Goal: Transaction & Acquisition: Purchase product/service

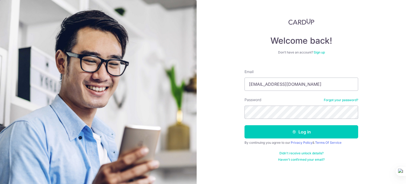
type input "[EMAIL_ADDRESS][DOMAIN_NAME]"
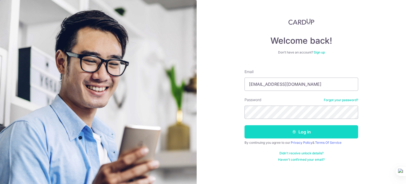
click at [313, 132] on button "Log in" at bounding box center [302, 131] width 114 height 13
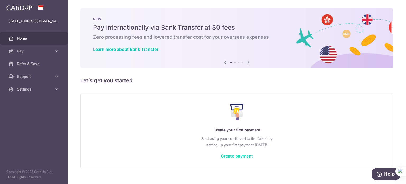
click at [246, 158] on link "Create payment" at bounding box center [237, 155] width 32 height 5
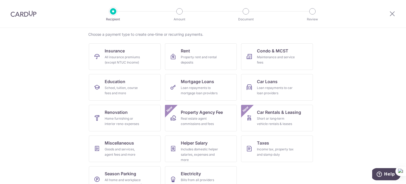
scroll to position [53, 0]
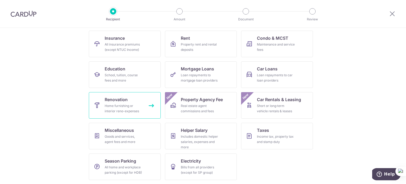
click at [125, 103] on div "Home furnishing or interior reno-expenses" at bounding box center [124, 108] width 38 height 11
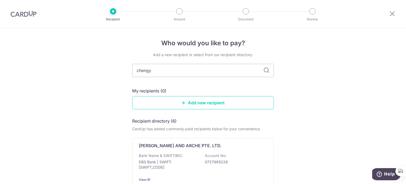
type input "chengyi"
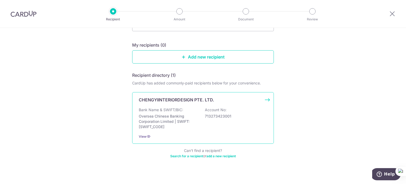
scroll to position [51, 0]
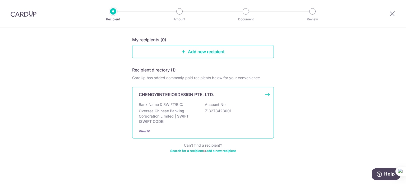
click at [194, 95] on p "CHENGYIINTERIORDESIGN PTE. LTD." at bounding box center [176, 94] width 75 height 6
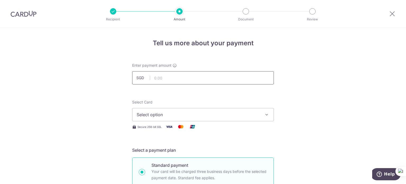
click at [173, 76] on input "text" at bounding box center [203, 77] width 142 height 13
type input "7,860.00"
click at [265, 116] on icon "button" at bounding box center [266, 114] width 5 height 5
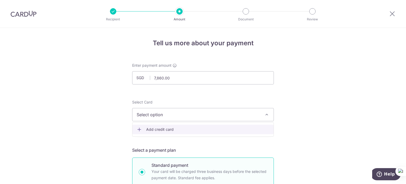
click at [155, 128] on span "Add credit card" at bounding box center [207, 129] width 123 height 5
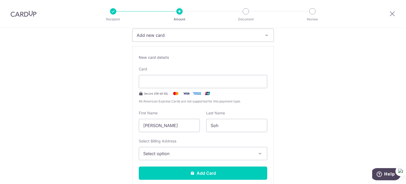
scroll to position [106, 0]
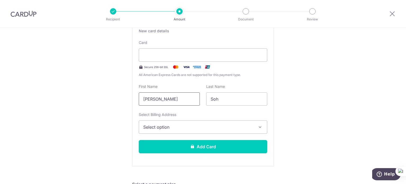
drag, startPoint x: 178, startPoint y: 102, endPoint x: 139, endPoint y: 102, distance: 39.1
click at [139, 102] on input "Ying, Serena" at bounding box center [169, 98] width 61 height 13
click at [156, 100] on input "Ying, Serena" at bounding box center [169, 98] width 61 height 13
drag, startPoint x: 104, startPoint y: 97, endPoint x: 86, endPoint y: 92, distance: 18.2
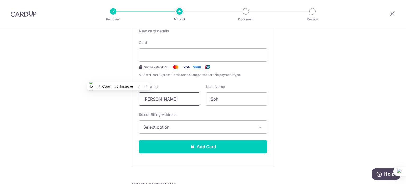
type input "Serena"
click at [206, 128] on span "Select option" at bounding box center [198, 127] width 110 height 6
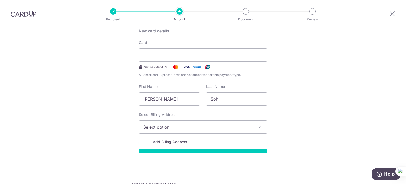
click at [171, 143] on span "Add Billing Address" at bounding box center [208, 141] width 110 height 5
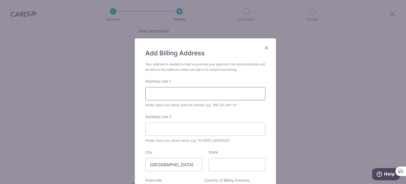
click at [167, 94] on input "Address Line 1" at bounding box center [205, 93] width 120 height 13
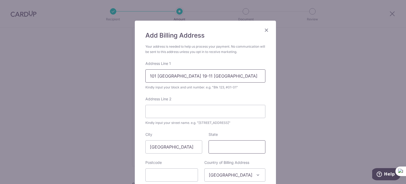
scroll to position [26, 0]
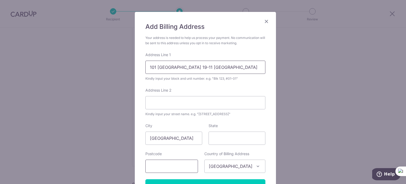
type input "101 west coast vale 19-11 parc riviera"
click at [176, 166] on input "text" at bounding box center [171, 165] width 53 height 13
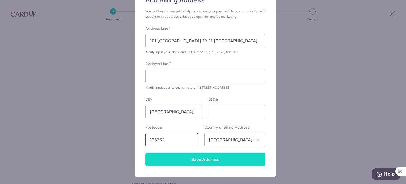
type input "126753"
click at [208, 161] on input "Save Address" at bounding box center [205, 159] width 120 height 13
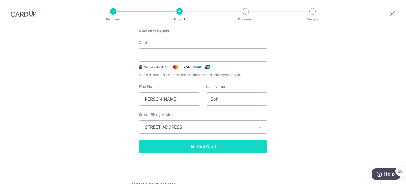
click at [209, 149] on button "Add Card" at bounding box center [203, 146] width 128 height 13
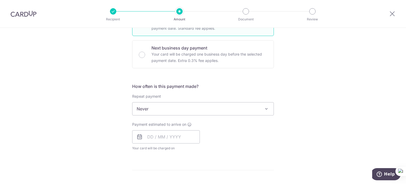
scroll to position [159, 0]
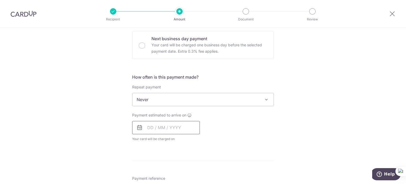
click at [179, 127] on input "text" at bounding box center [166, 127] width 68 height 13
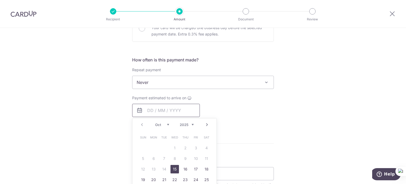
scroll to position [185, 0]
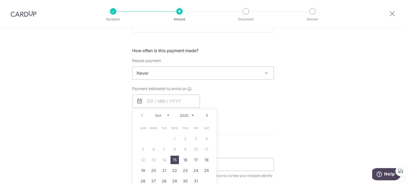
click at [175, 159] on link "15" at bounding box center [175, 159] width 8 height 8
type input "15/10/2025"
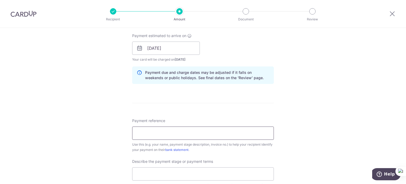
scroll to position [264, 0]
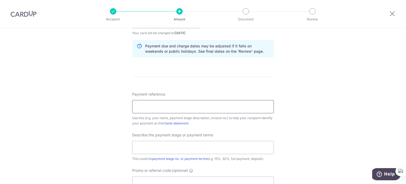
click at [173, 107] on input "Payment reference" at bounding box center [203, 106] width 142 height 13
type input "2025/016/0028"
click at [227, 150] on input "text" at bounding box center [203, 147] width 142 height 13
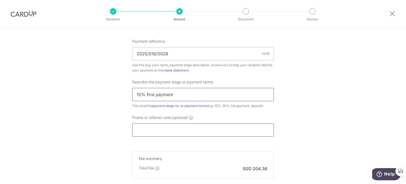
scroll to position [344, 0]
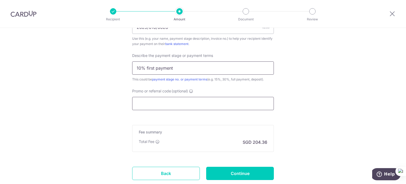
type input "10% first payment"
click at [203, 100] on input "Promo or referral code (optional)" at bounding box center [203, 103] width 142 height 13
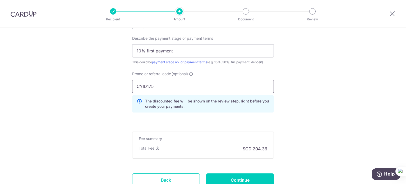
scroll to position [370, 0]
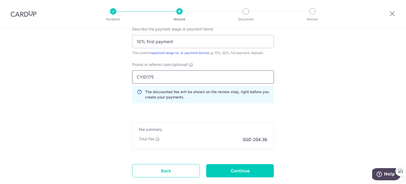
click at [191, 77] on input "CYID175" at bounding box center [203, 76] width 142 height 13
type input "CYID175"
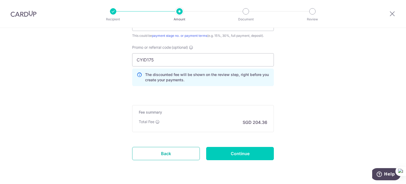
scroll to position [397, 0]
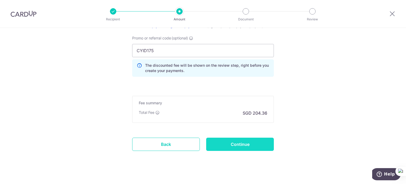
click at [248, 144] on input "Continue" at bounding box center [240, 143] width 68 height 13
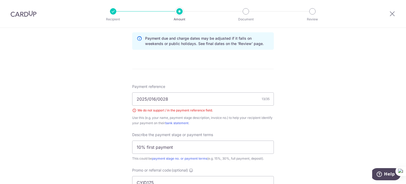
scroll to position [246, 0]
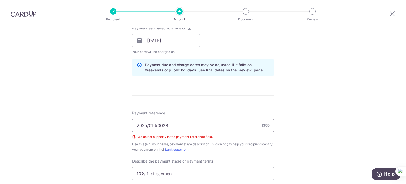
click at [148, 122] on input "2025/016/0028" at bounding box center [203, 125] width 142 height 13
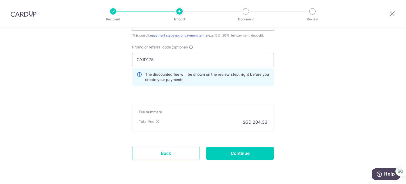
scroll to position [404, 0]
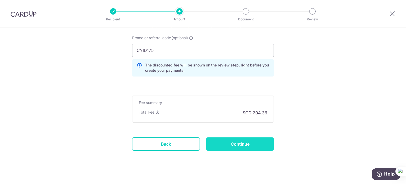
type input "2025 016 0028"
click at [228, 143] on input "Continue" at bounding box center [240, 143] width 68 height 13
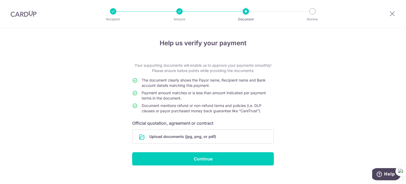
click at [245, 13] on div at bounding box center [246, 11] width 6 height 6
click at [180, 11] on div at bounding box center [179, 11] width 6 height 6
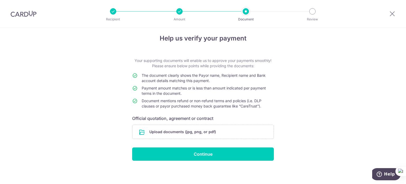
scroll to position [6, 0]
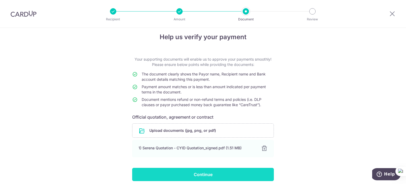
click at [203, 174] on input "Continue" at bounding box center [203, 174] width 142 height 13
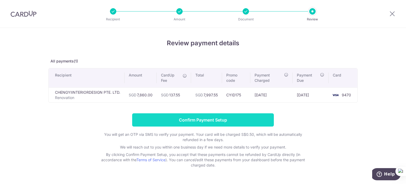
click at [215, 119] on input "Confirm Payment Setup" at bounding box center [203, 119] width 142 height 13
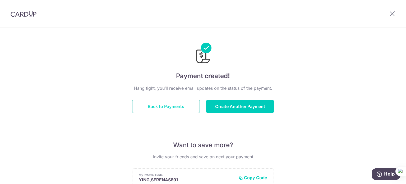
click at [172, 108] on button "Back to Payments" at bounding box center [166, 106] width 68 height 13
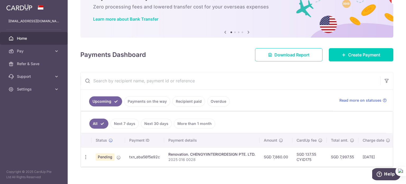
scroll to position [34, 0]
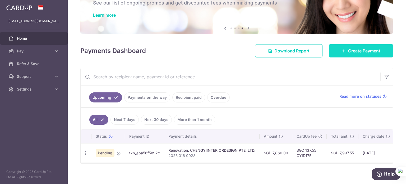
click at [356, 48] on span "Create Payment" at bounding box center [364, 51] width 32 height 6
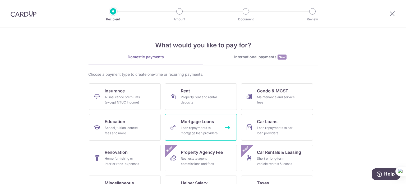
scroll to position [26, 0]
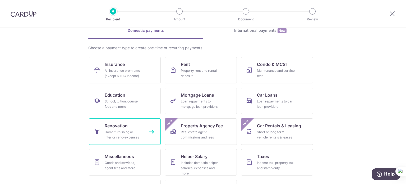
click at [117, 134] on div "Home furnishing or interior reno-expenses" at bounding box center [124, 134] width 38 height 11
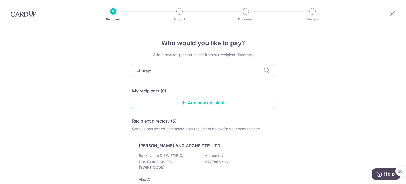
type input "chengyu"
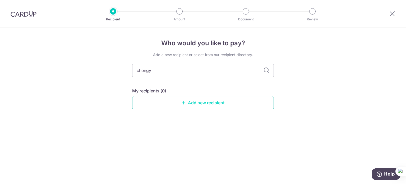
type input "chengyi"
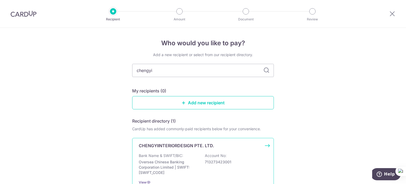
click at [210, 144] on p "CHENGYIINTERIORDESIGN PTE. LTD." at bounding box center [176, 145] width 75 height 6
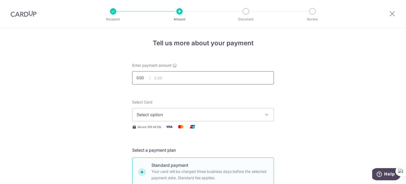
click at [159, 78] on input "text" at bounding box center [203, 77] width 142 height 13
type input "1,300.00"
click at [211, 116] on span "Select option" at bounding box center [198, 114] width 123 height 6
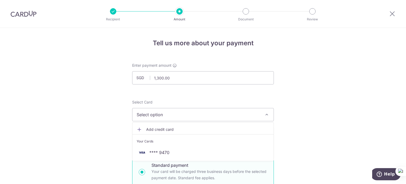
click at [169, 130] on span "Add credit card" at bounding box center [207, 129] width 123 height 5
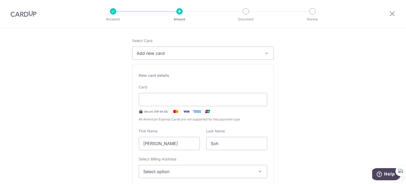
scroll to position [79, 0]
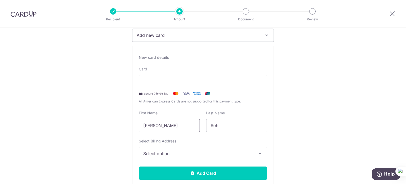
drag, startPoint x: 171, startPoint y: 127, endPoint x: 64, endPoint y: 113, distance: 108.2
type input "Y.C"
type input "Wang"
click at [209, 153] on span "Select option" at bounding box center [198, 153] width 110 height 6
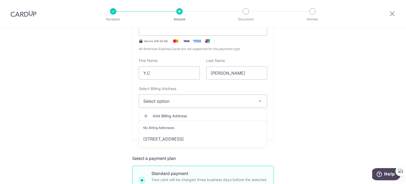
scroll to position [132, 0]
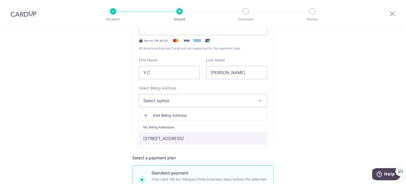
click at [166, 136] on link "101 west coast vale 19-11 parc riviera, Singapore, Singapore-126753" at bounding box center [203, 138] width 128 height 13
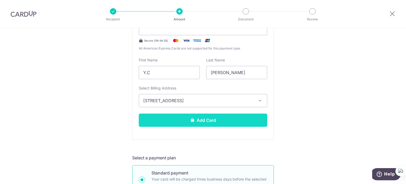
click at [185, 121] on button "Add Card" at bounding box center [203, 119] width 128 height 13
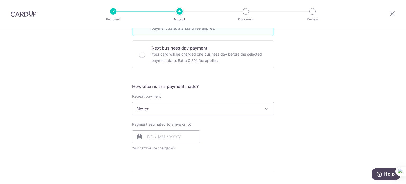
scroll to position [159, 0]
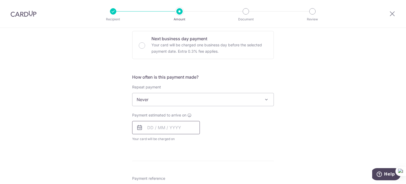
drag, startPoint x: 145, startPoint y: 125, endPoint x: 142, endPoint y: 126, distance: 3.7
click at [144, 125] on input "text" at bounding box center [166, 127] width 68 height 13
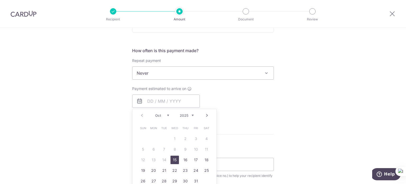
click at [173, 159] on link "15" at bounding box center [175, 159] width 8 height 8
type input "[DATE]"
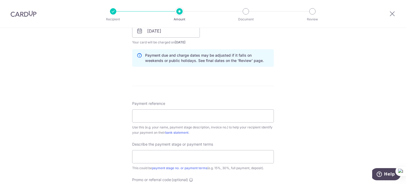
scroll to position [264, 0]
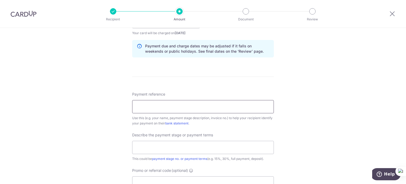
click at [197, 109] on input "Payment reference" at bounding box center [203, 106] width 142 height 13
type input "2025 016 0028"
click at [187, 150] on input "text" at bounding box center [203, 147] width 142 height 13
type input "10% first payment"
click at [312, 114] on div "Tell us more about your payment Enter payment amount SGD 1,300.00 1300.00 Card …" at bounding box center [203, 30] width 406 height 535
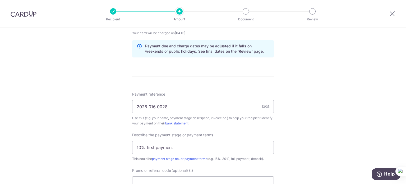
scroll to position [317, 0]
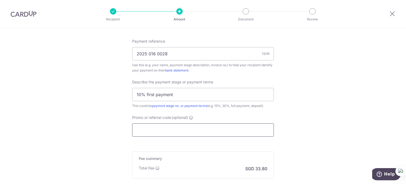
click at [139, 126] on input "Promo or referral code (optional)" at bounding box center [203, 129] width 142 height 13
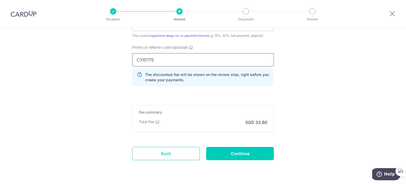
scroll to position [397, 0]
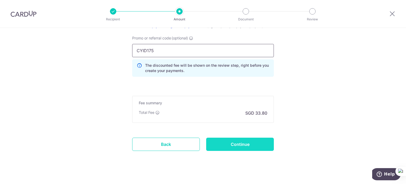
type input "CYID175"
click at [223, 143] on input "Continue" at bounding box center [240, 143] width 68 height 13
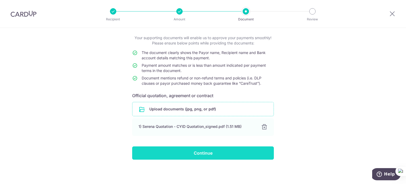
scroll to position [27, 0]
click at [206, 154] on input "Continue" at bounding box center [203, 152] width 142 height 13
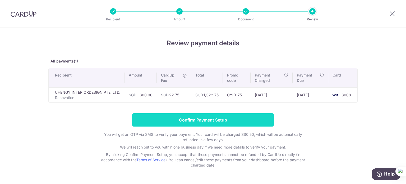
click at [192, 117] on input "Confirm Payment Setup" at bounding box center [203, 119] width 142 height 13
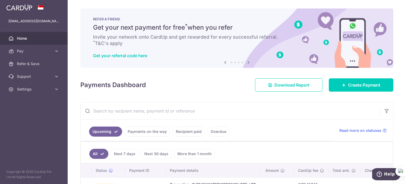
click at [16, 9] on img at bounding box center [19, 7] width 26 height 6
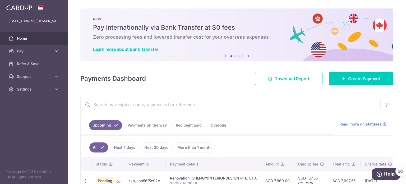
drag, startPoint x: 40, startPoint y: 7, endPoint x: 17, endPoint y: 21, distance: 26.8
click at [17, 21] on p "ssy_86@hotmail.com" at bounding box center [33, 21] width 51 height 5
click at [56, 89] on icon at bounding box center [56, 88] width 5 height 5
click at [16, 115] on link "Logout" at bounding box center [34, 114] width 68 height 13
